Goal: Task Accomplishment & Management: Use online tool/utility

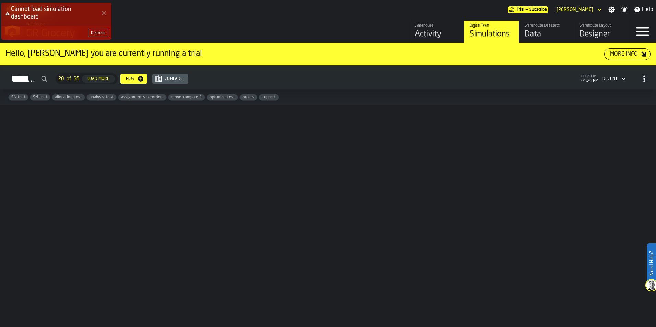
drag, startPoint x: 101, startPoint y: 13, endPoint x: 105, endPoint y: 17, distance: 5.8
click at [101, 13] on icon "Close Error" at bounding box center [103, 12] width 5 height 5
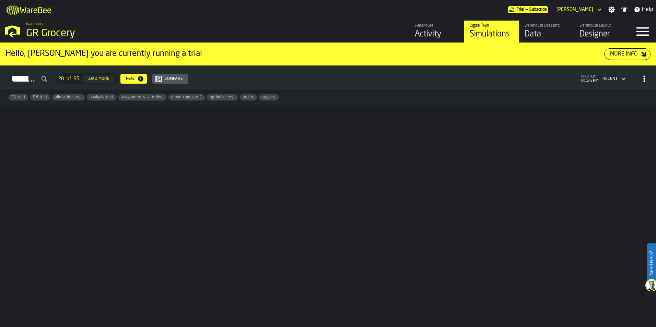
click at [492, 29] on div "Digital Twin Simulations" at bounding box center [492, 31] width 44 height 16
click at [499, 31] on div "Simulations" at bounding box center [492, 34] width 44 height 11
click at [638, 52] on div "More Info" at bounding box center [623, 54] width 33 height 8
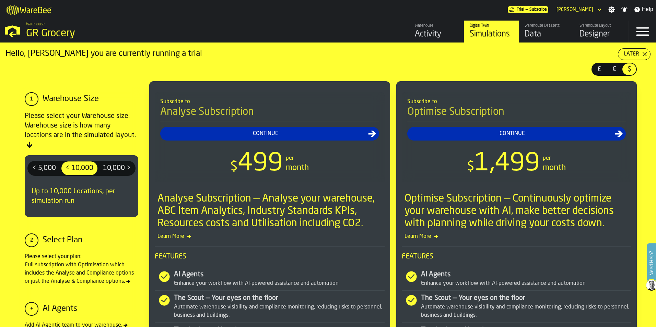
click at [637, 56] on div "Later" at bounding box center [631, 54] width 21 height 8
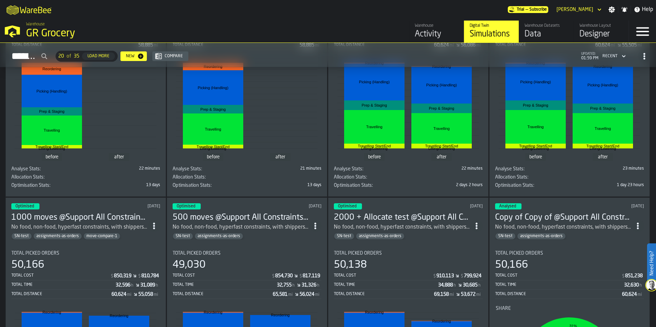
scroll to position [275, 0]
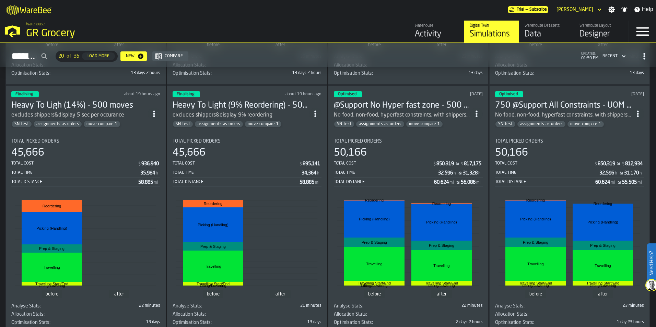
click at [242, 102] on h3 "Heavy To Light (9% Reordering) - 500 moves" at bounding box center [241, 105] width 137 height 11
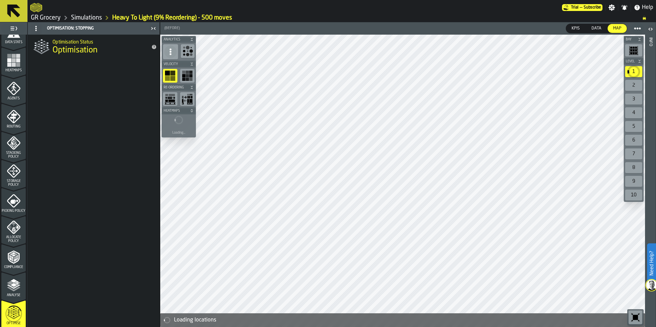
scroll to position [214, 0]
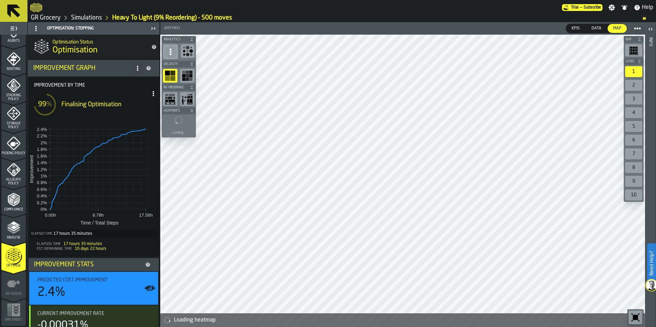
click at [97, 17] on link "Simulations" at bounding box center [86, 18] width 31 height 8
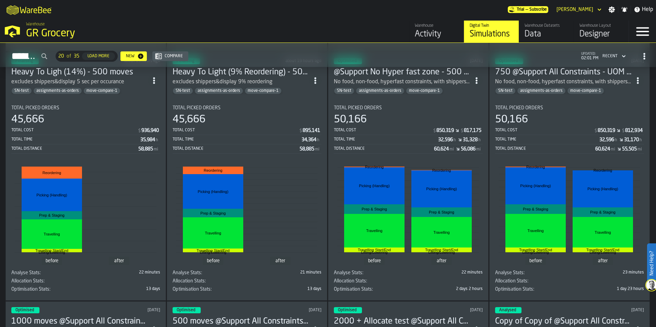
scroll to position [275, 0]
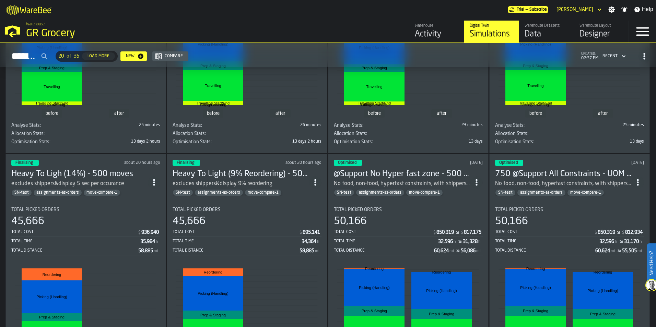
scroll to position [275, 0]
